Goal: Task Accomplishment & Management: Manage account settings

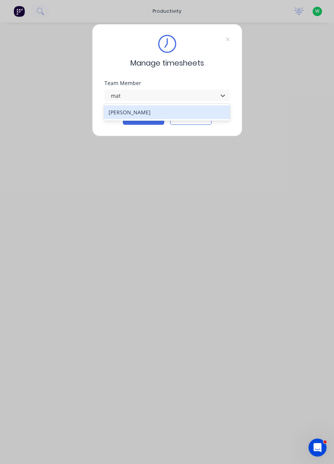
click at [189, 118] on div "[PERSON_NAME]" at bounding box center [167, 112] width 126 height 14
type input "mat"
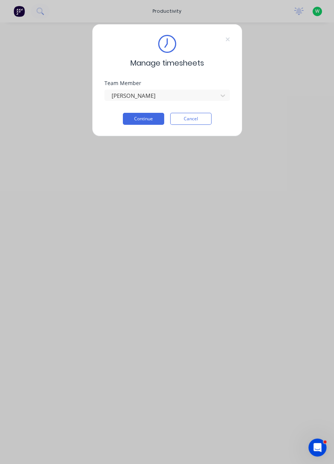
click at [148, 119] on button "Continue" at bounding box center [143, 119] width 41 height 12
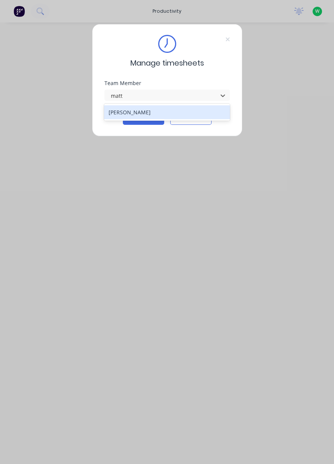
click at [194, 116] on div "[PERSON_NAME]" at bounding box center [167, 112] width 126 height 14
type input "matt"
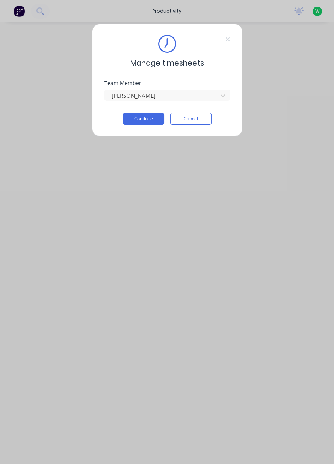
click at [149, 121] on button "Continue" at bounding box center [143, 119] width 41 height 12
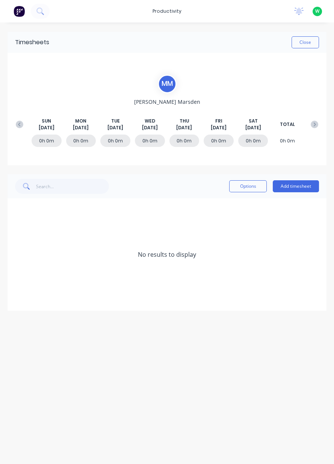
click at [15, 129] on button at bounding box center [19, 125] width 15 height 14
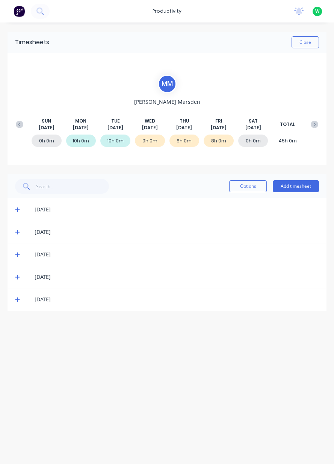
click at [316, 122] on icon at bounding box center [314, 125] width 8 height 8
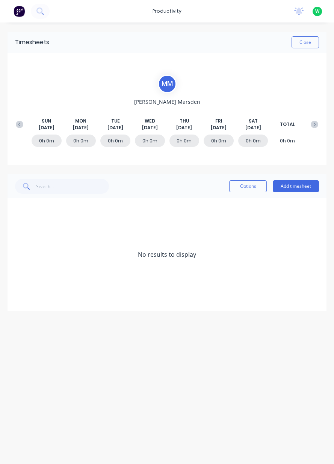
click at [16, 126] on icon at bounding box center [20, 125] width 8 height 8
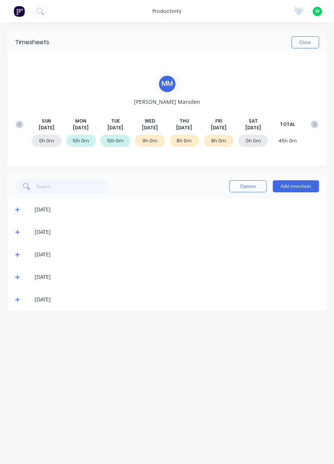
click at [318, 123] on button at bounding box center [314, 125] width 15 height 14
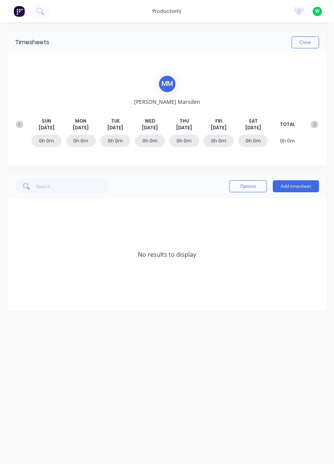
click at [22, 127] on icon at bounding box center [20, 125] width 8 height 8
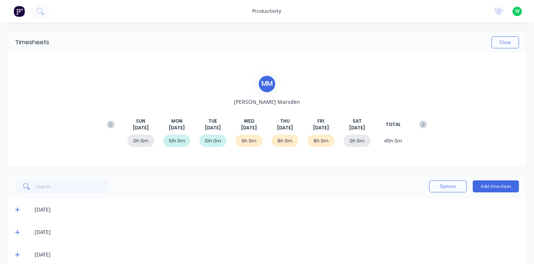
scroll to position [17, 0]
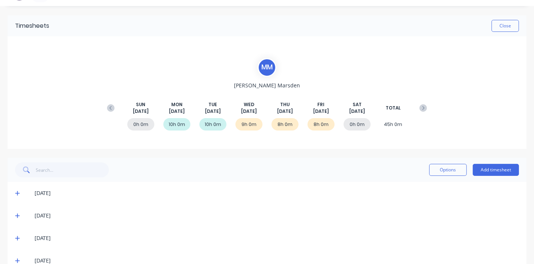
click at [21, 260] on span at bounding box center [19, 261] width 8 height 8
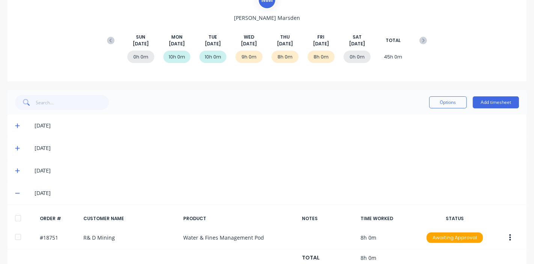
click at [333, 236] on icon "button" at bounding box center [510, 238] width 2 height 8
click at [333, 254] on div "Delete" at bounding box center [483, 257] width 58 height 11
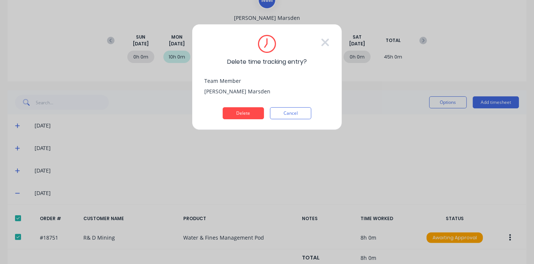
click at [249, 114] on button "Delete" at bounding box center [242, 113] width 41 height 12
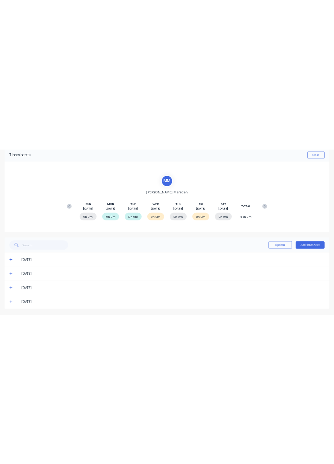
scroll to position [0, 0]
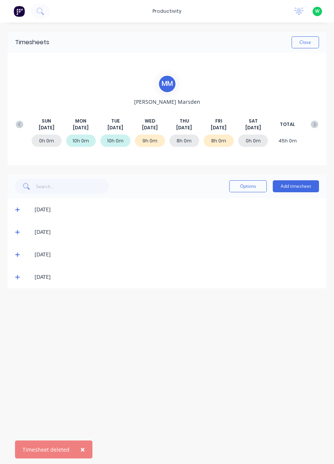
click at [306, 184] on button "Add timesheet" at bounding box center [295, 186] width 46 height 12
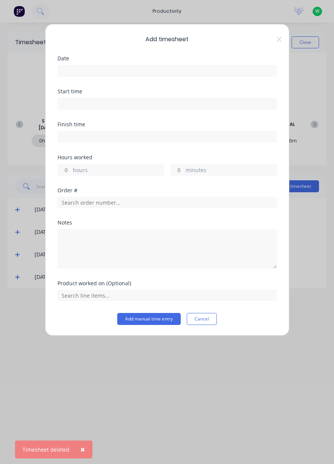
click at [229, 74] on input at bounding box center [167, 70] width 218 height 11
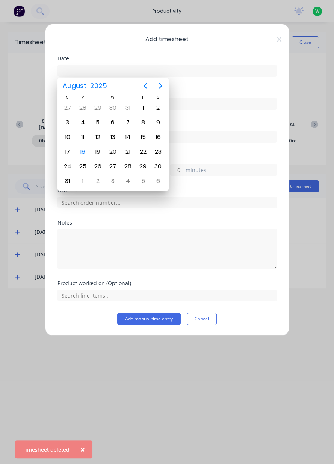
click at [80, 151] on div "18" at bounding box center [82, 151] width 11 height 11
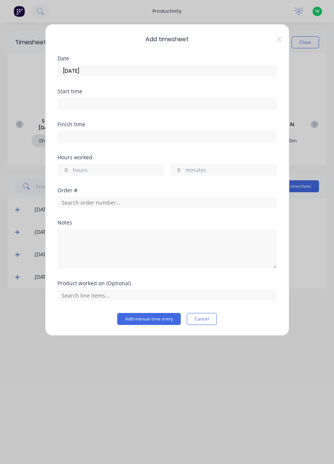
click at [174, 74] on input "[DATE]" at bounding box center [167, 70] width 218 height 11
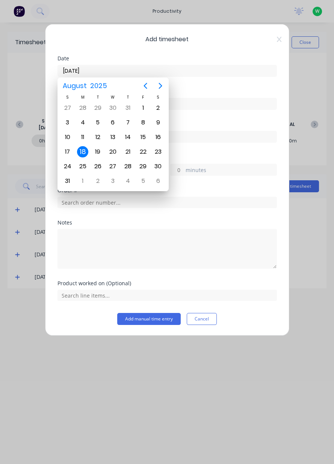
click at [128, 135] on div "14" at bounding box center [127, 137] width 11 height 11
type input "[DATE]"
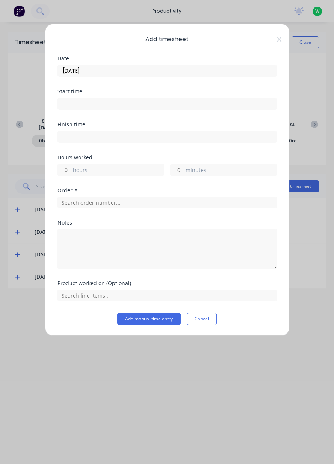
click at [138, 168] on label "hours" at bounding box center [118, 170] width 91 height 9
click at [71, 168] on input "hours" at bounding box center [64, 169] width 13 height 11
type input "9"
click at [185, 203] on input "text" at bounding box center [166, 202] width 219 height 11
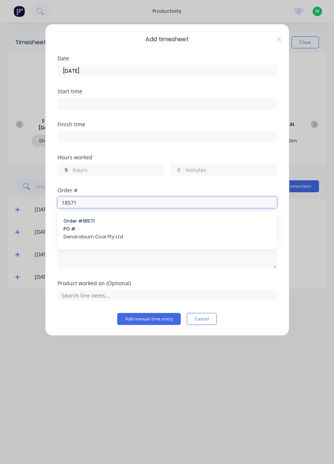
type input "18571"
click at [114, 228] on span "PO #:" at bounding box center [166, 229] width 207 height 7
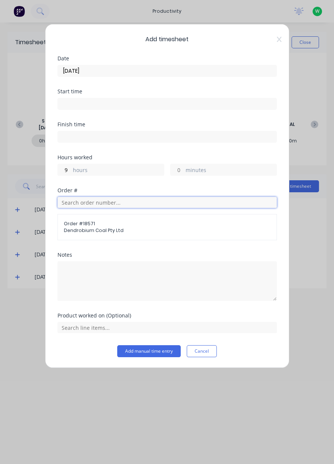
click at [143, 203] on input "text" at bounding box center [166, 202] width 219 height 11
type input "18751"
click at [125, 218] on span "Order # 18751" at bounding box center [166, 221] width 207 height 7
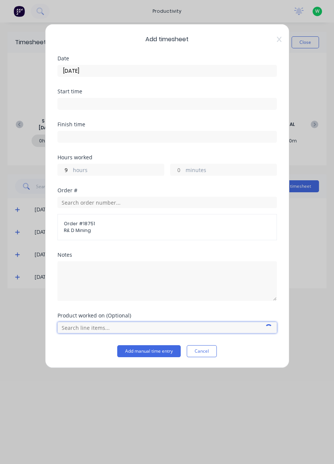
click at [126, 323] on input "text" at bounding box center [166, 327] width 219 height 11
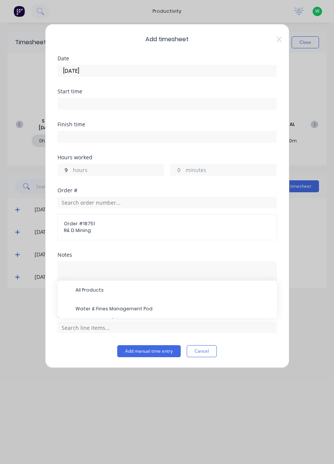
click at [143, 307] on span "Water & Fines Management Pod" at bounding box center [172, 309] width 195 height 7
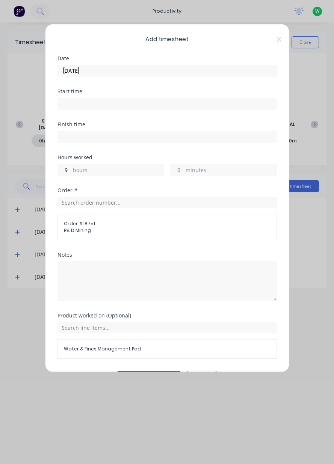
click at [145, 350] on span "Water & Fines Management Pod" at bounding box center [167, 349] width 206 height 7
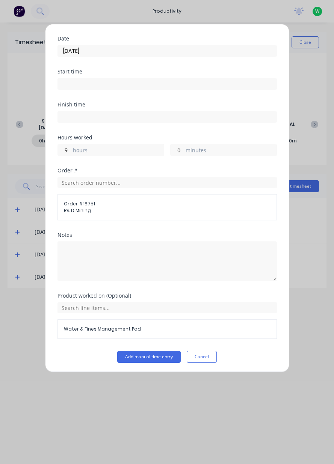
click at [158, 354] on button "Add manual time entry" at bounding box center [148, 357] width 63 height 12
